Goal: Find specific page/section: Find specific page/section

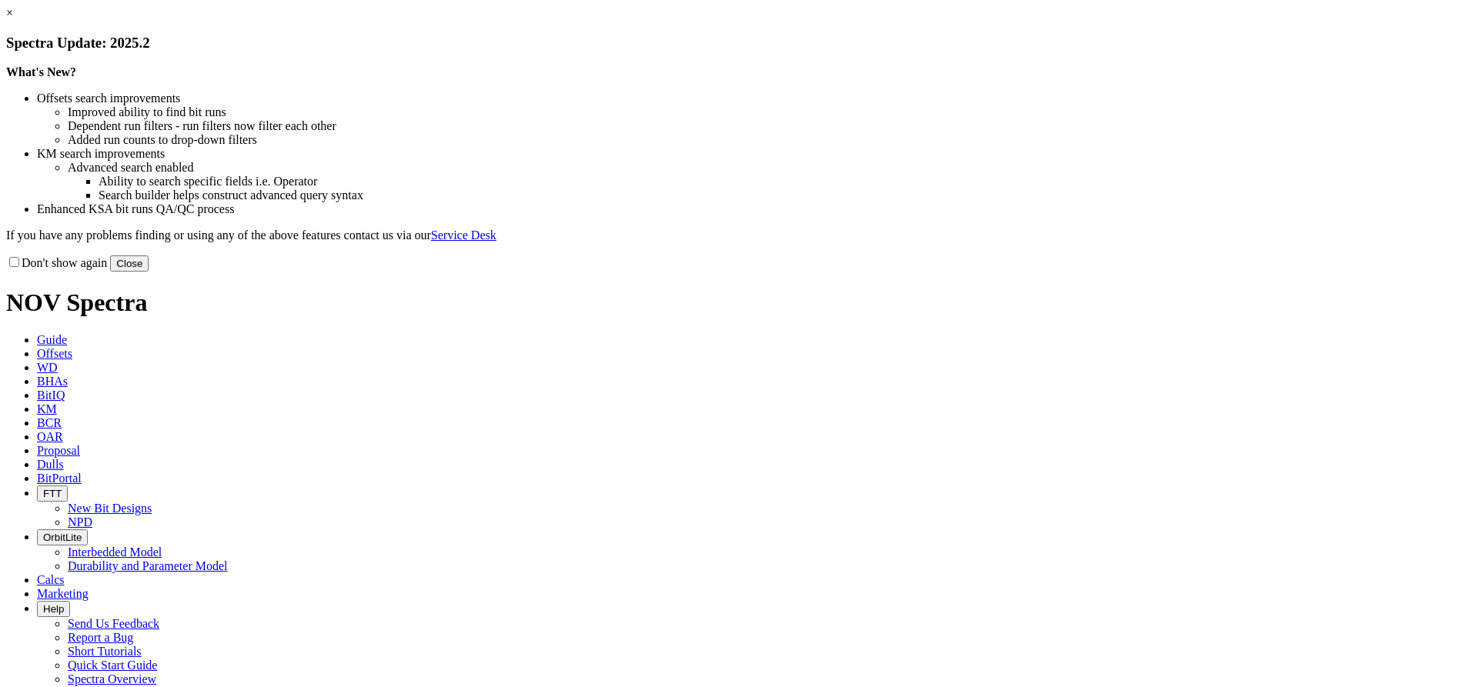
click at [13, 19] on link "×" at bounding box center [9, 12] width 7 height 13
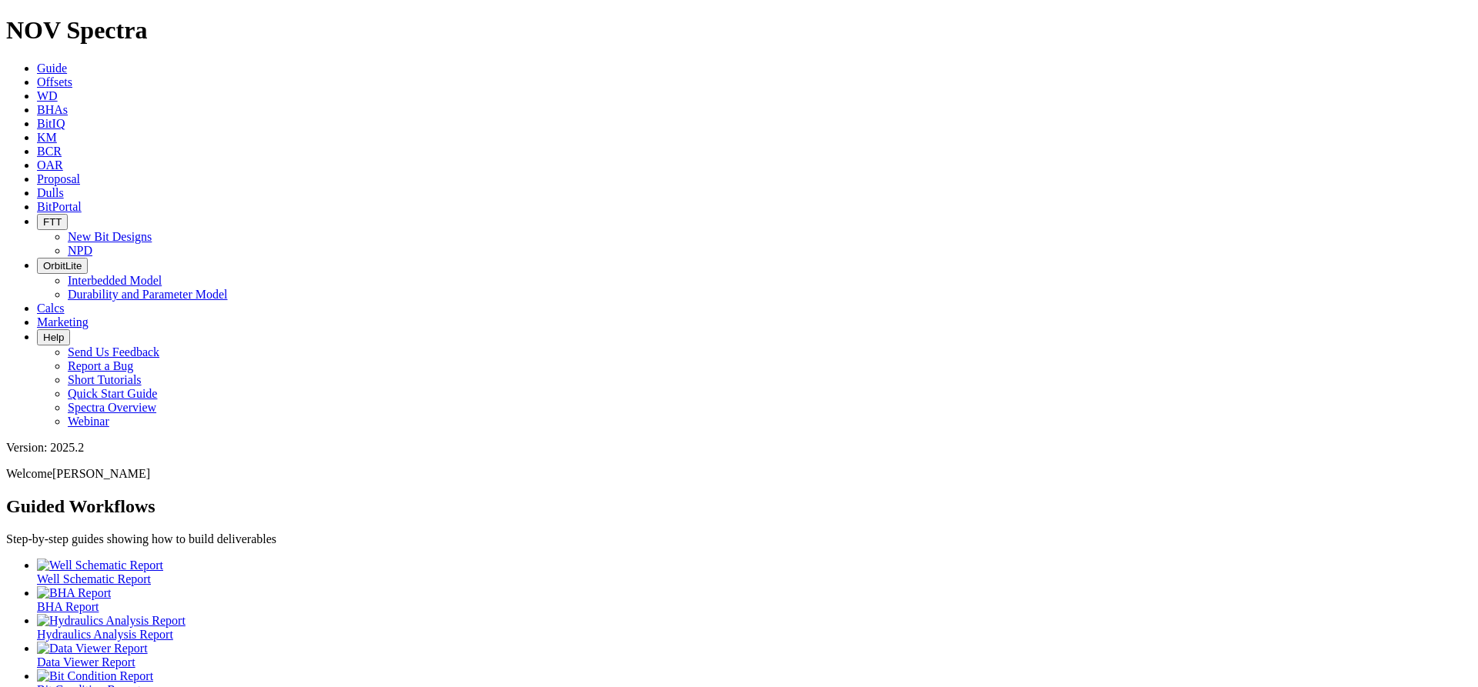
click at [37, 186] on icon at bounding box center [37, 192] width 0 height 13
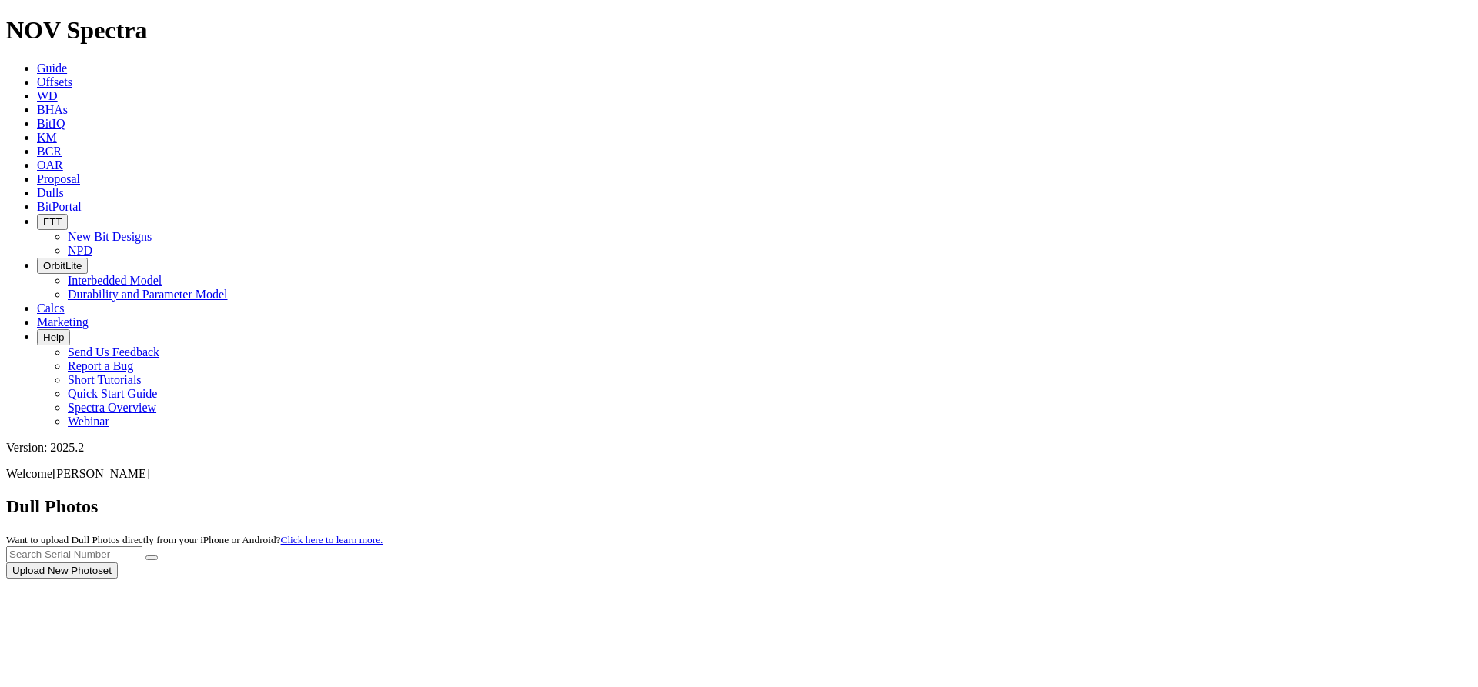
click at [1112, 579] on div at bounding box center [738, 579] width 1465 height 0
click at [142, 546] on input "text" at bounding box center [74, 554] width 136 height 16
type input "A311886"
click at [145, 556] on button "submit" at bounding box center [151, 558] width 12 height 5
